Goal: Find specific page/section: Find specific page/section

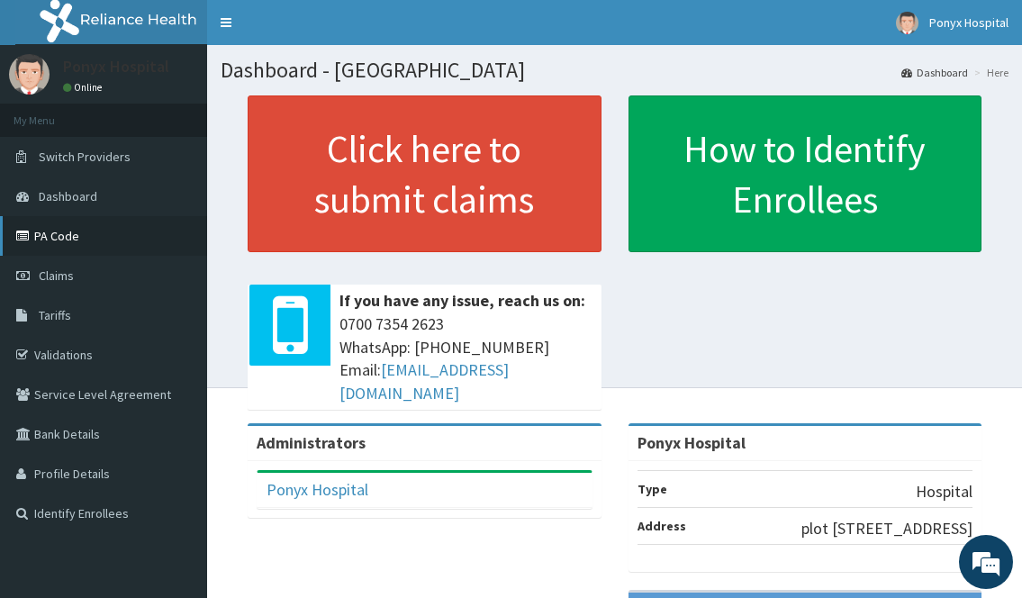
click at [63, 243] on link "PA Code" at bounding box center [103, 236] width 207 height 40
click at [51, 237] on link "PA Code" at bounding box center [103, 236] width 207 height 40
